Goal: Task Accomplishment & Management: Use online tool/utility

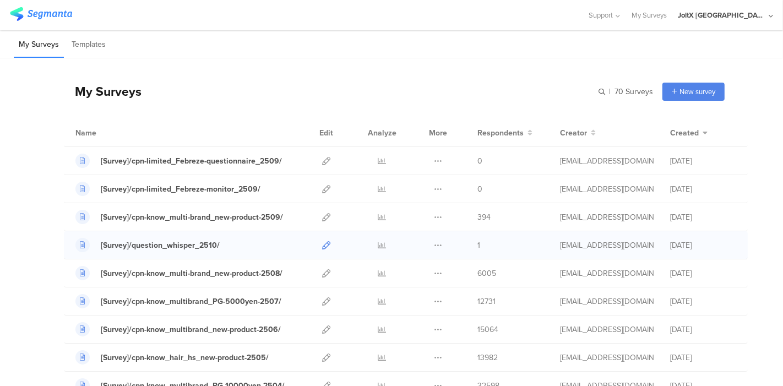
click at [322, 246] on icon at bounding box center [326, 245] width 8 height 8
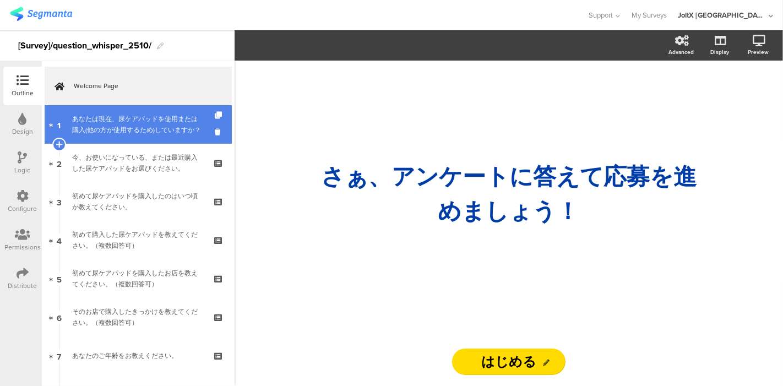
click at [169, 123] on div "あなたは現在、尿ケアパッドを使用または購入(他の方が使用するため)していますか？" at bounding box center [138, 124] width 132 height 22
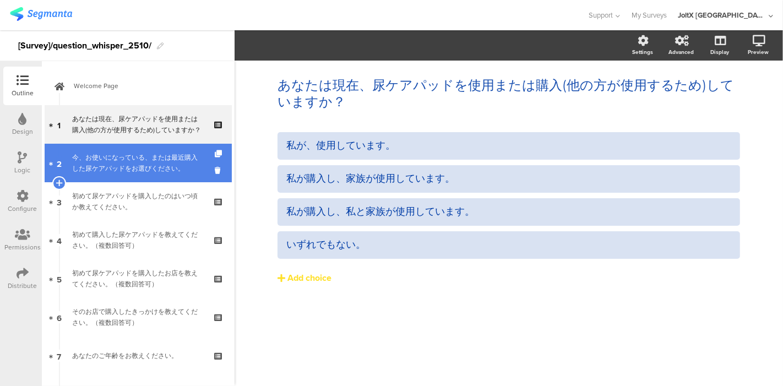
click at [105, 166] on div "今、お使いになっている、または最近購入した尿ケアパッドをお選びください。" at bounding box center [138, 163] width 132 height 22
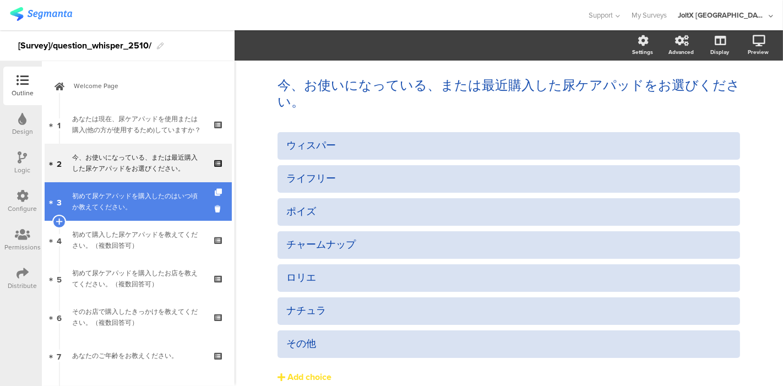
click at [111, 215] on link "3 初めて尿ケアパッドを購入したのはいつ頃か教えてください。" at bounding box center [138, 201] width 187 height 39
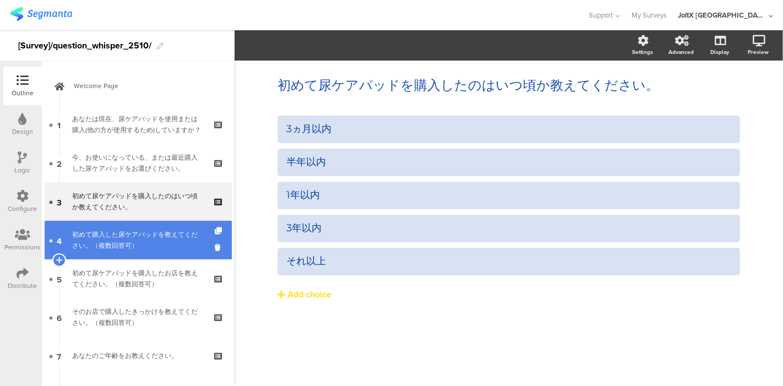
click at [112, 248] on div "初めて購入した尿ケアパッドを教えてください。（複数回答可）" at bounding box center [138, 240] width 132 height 22
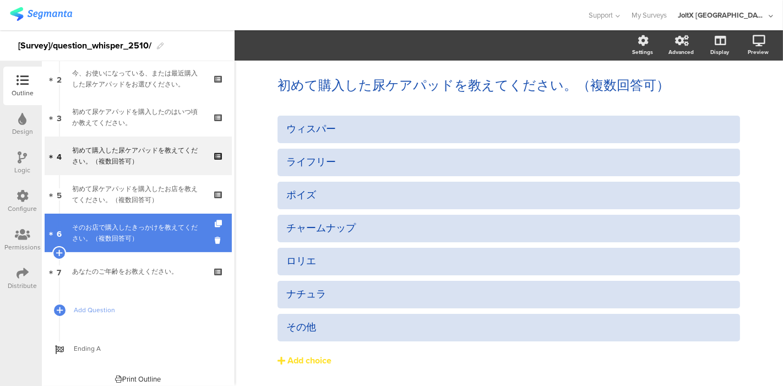
scroll to position [90, 0]
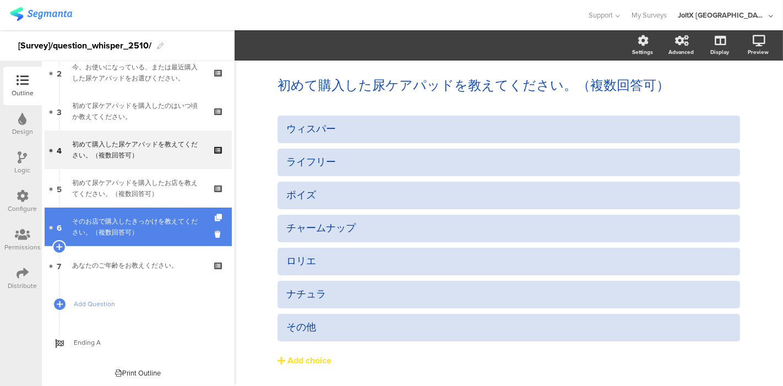
click at [112, 228] on div "そのお店で購入したきっかけを教えてください。（複数回答可）" at bounding box center [138, 227] width 132 height 22
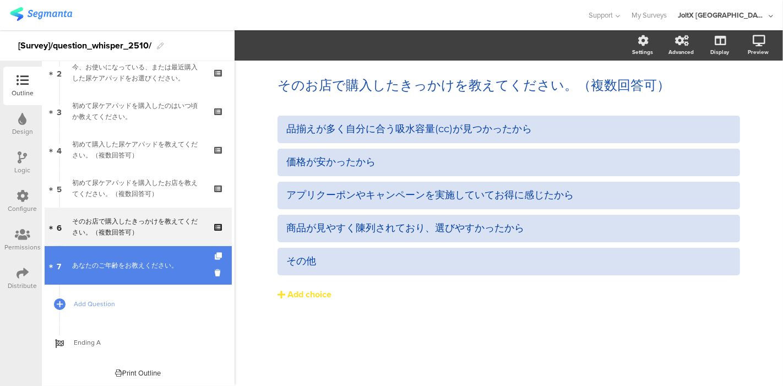
click at [111, 253] on link "7 あなたのご年齢をお教えください。" at bounding box center [138, 265] width 187 height 39
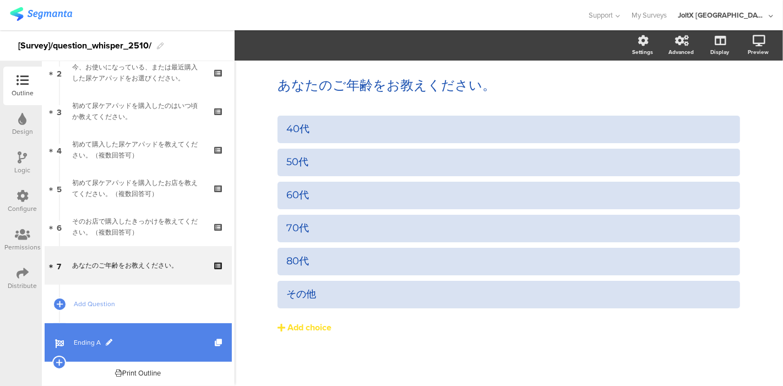
click at [85, 342] on span "Ending A" at bounding box center [144, 342] width 141 height 11
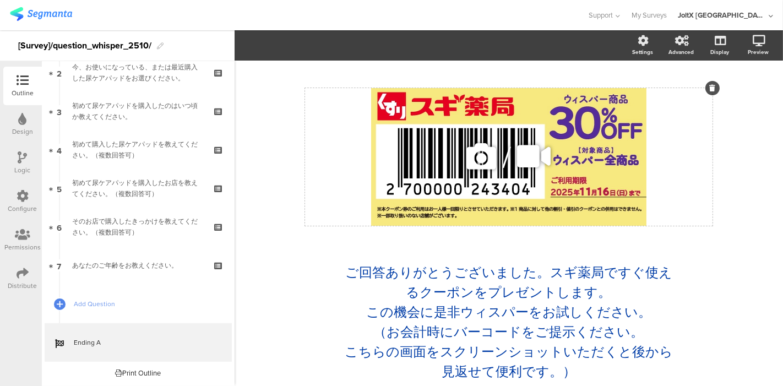
click at [485, 206] on div "/" at bounding box center [509, 157] width 408 height 138
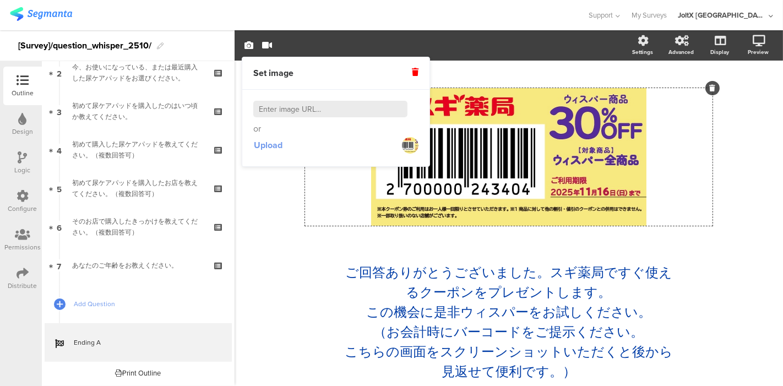
click at [273, 144] on span "Upload" at bounding box center [268, 145] width 29 height 13
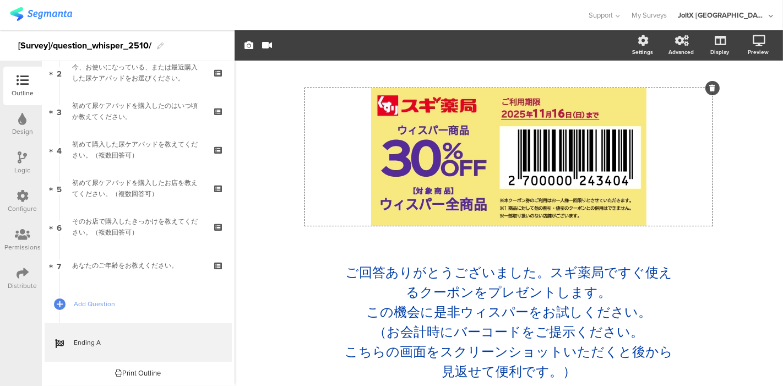
click at [327, 247] on div "/ ご回答ありがとうございました。スギ薬局ですぐ使えるクーポンをプレゼントします。 この機会に是非ウィスパーをお試しください。 （お会計時にバーコードをご提示…" at bounding box center [509, 235] width 441 height 327
click at [740, 101] on icon at bounding box center [744, 99] width 9 height 14
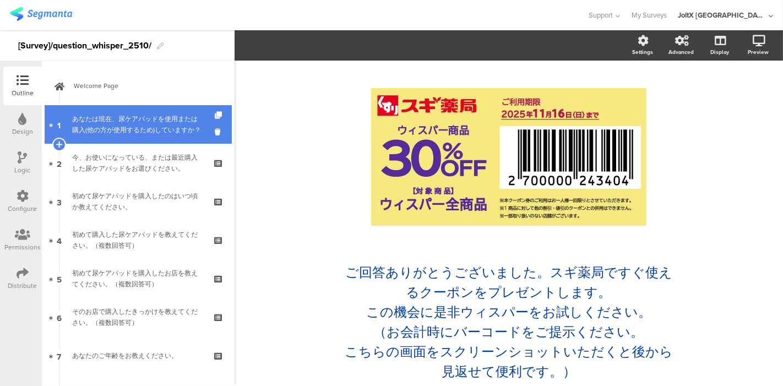
drag, startPoint x: 80, startPoint y: 126, endPoint x: 118, endPoint y: 126, distance: 38.0
click at [80, 126] on div "あなたは現在、尿ケアパッドを使用または購入(他の方が使用するため)していますか？" at bounding box center [138, 124] width 132 height 22
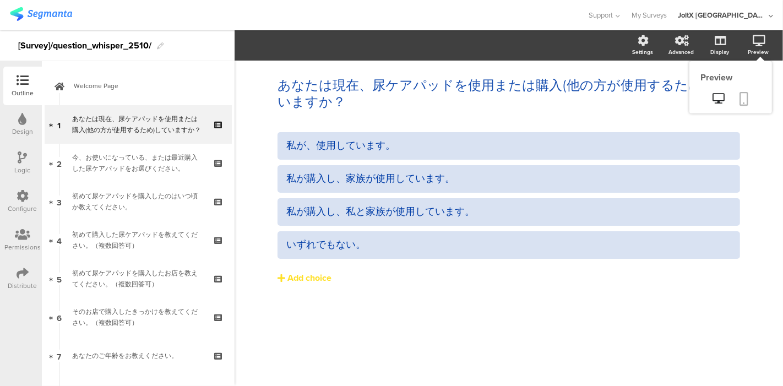
click at [736, 103] on link at bounding box center [745, 99] width 24 height 21
click at [741, 100] on icon at bounding box center [744, 99] width 9 height 14
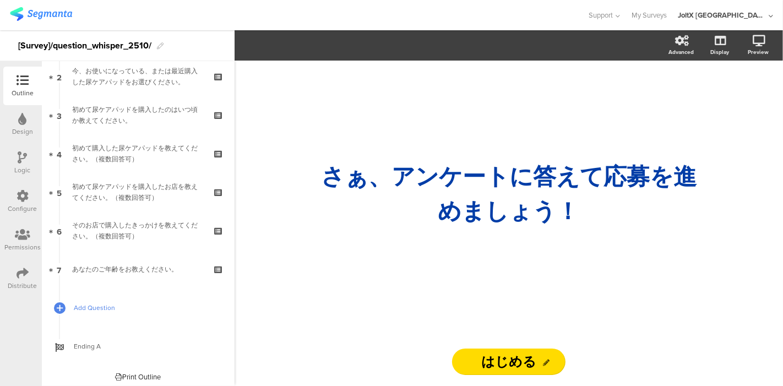
scroll to position [90, 0]
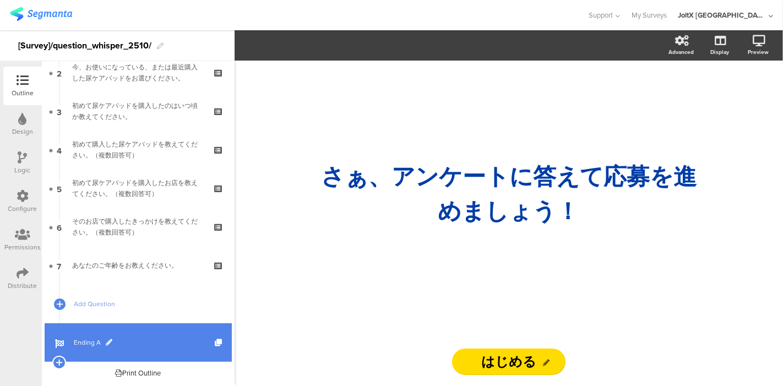
click at [75, 338] on span "Ending A" at bounding box center [144, 342] width 141 height 11
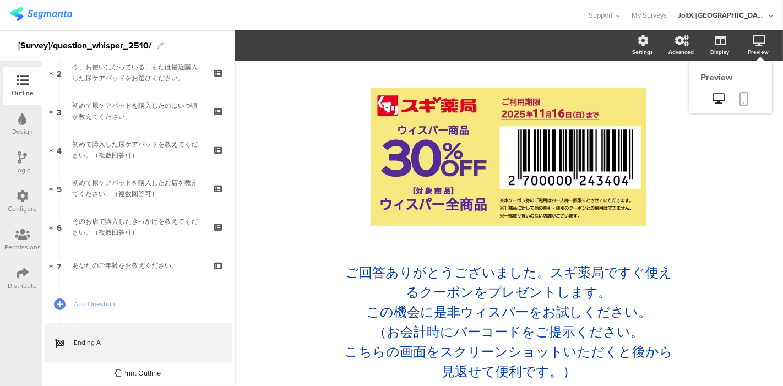
click at [740, 95] on link at bounding box center [745, 99] width 24 height 21
